Goal: Find specific page/section: Find specific page/section

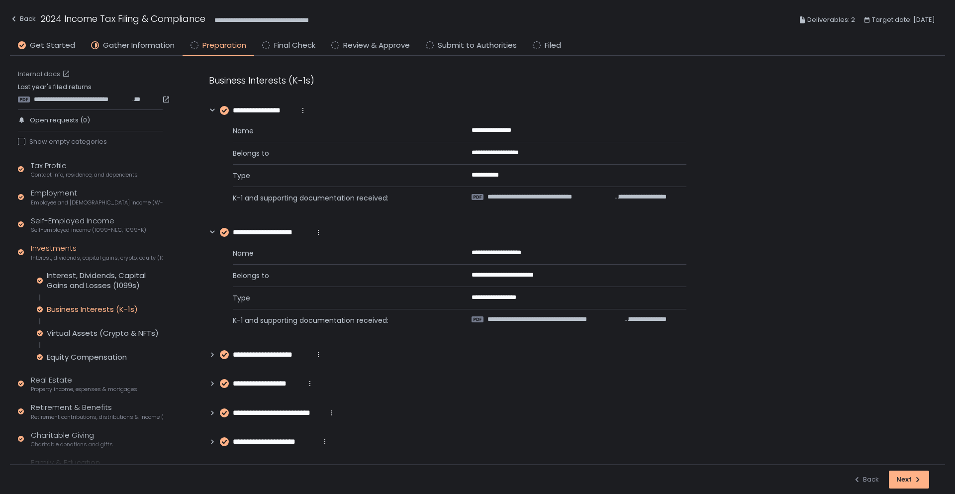
scroll to position [81, 0]
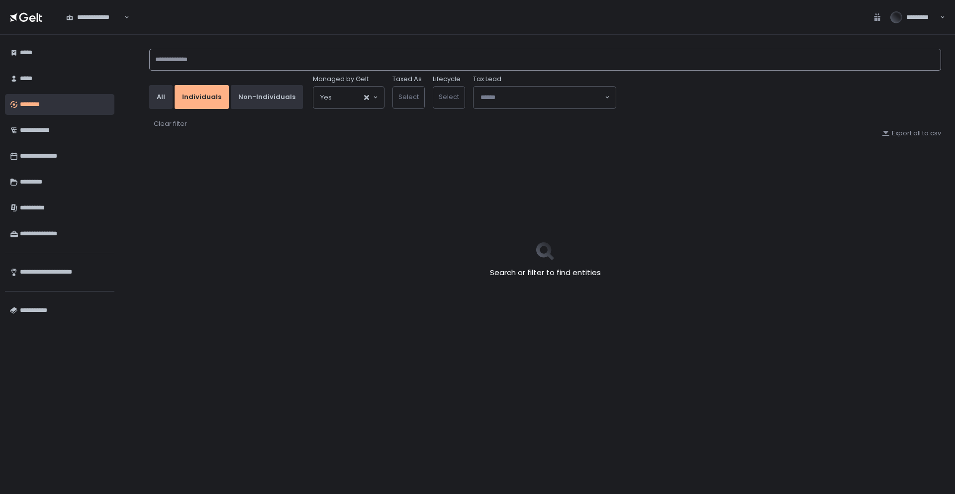
click at [207, 56] on input at bounding box center [545, 60] width 792 height 22
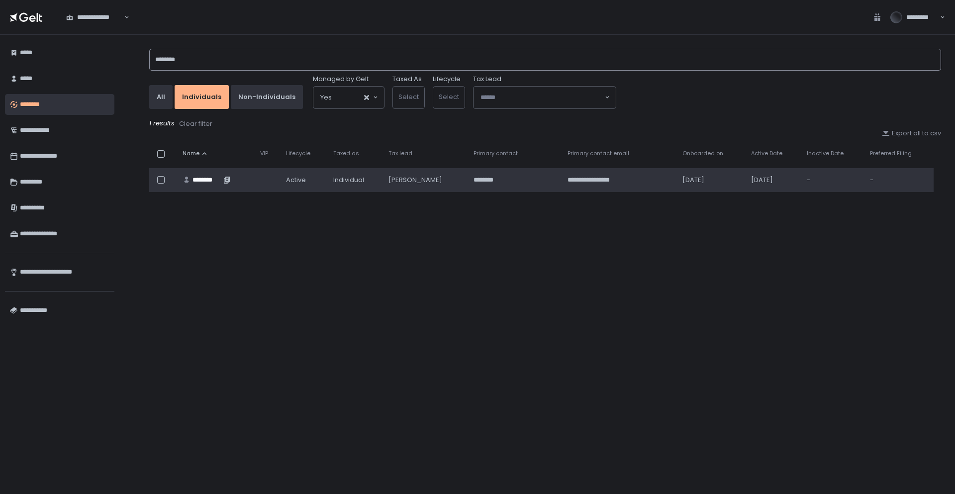
type input "********"
click at [211, 177] on div "********" at bounding box center [206, 180] width 28 height 9
